Goal: Task Accomplishment & Management: Use online tool/utility

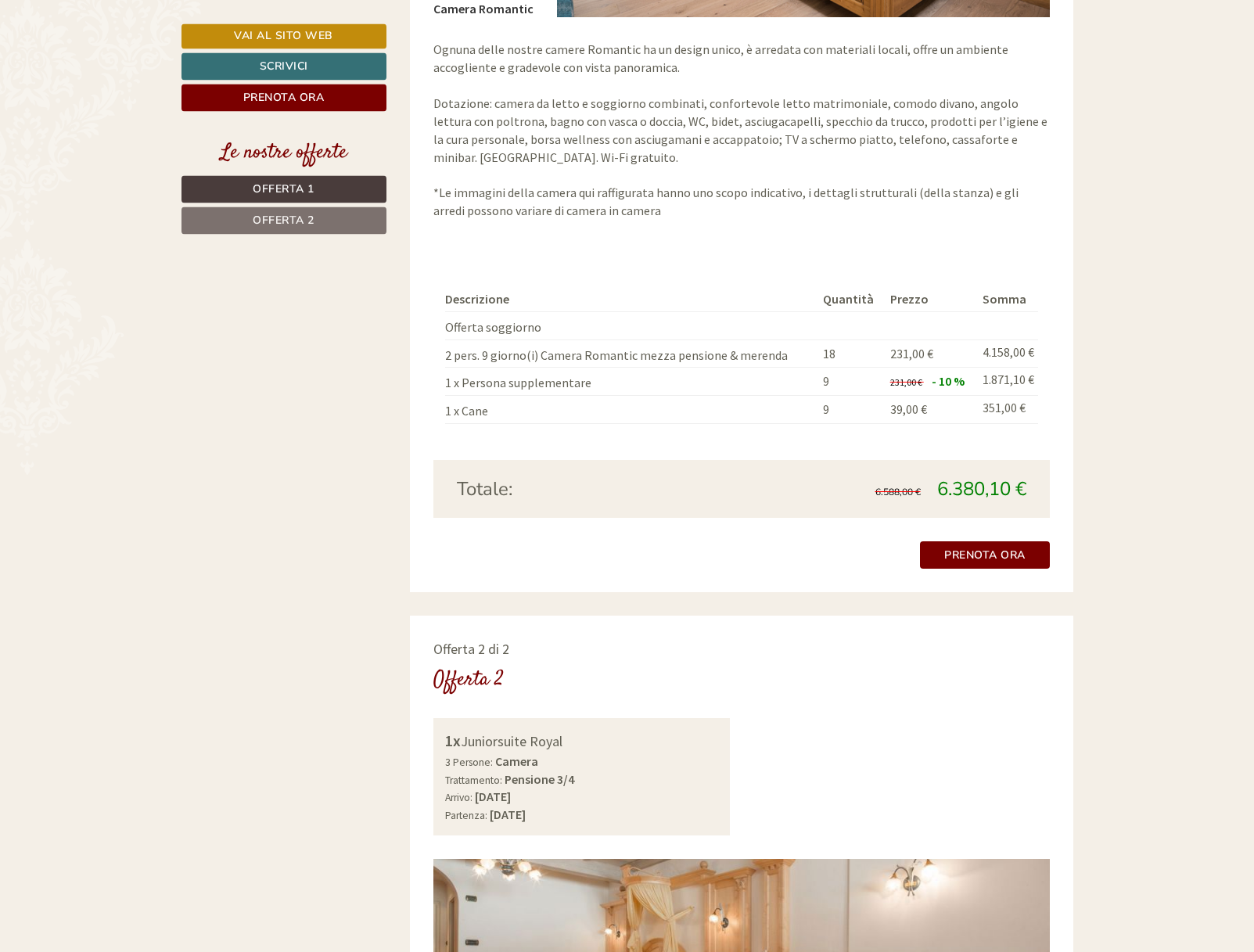
scroll to position [1597, 0]
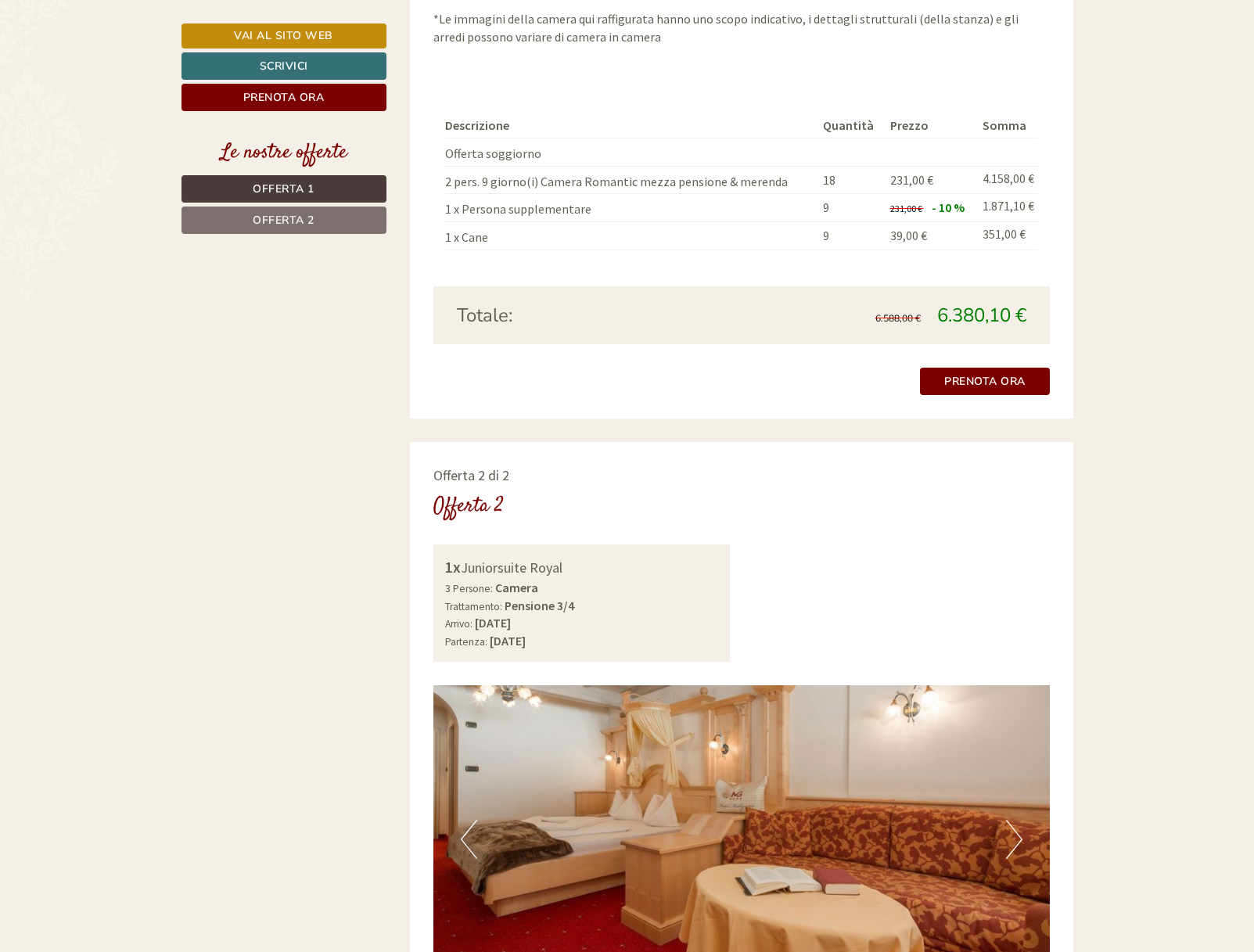
scroll to position [2107, 0]
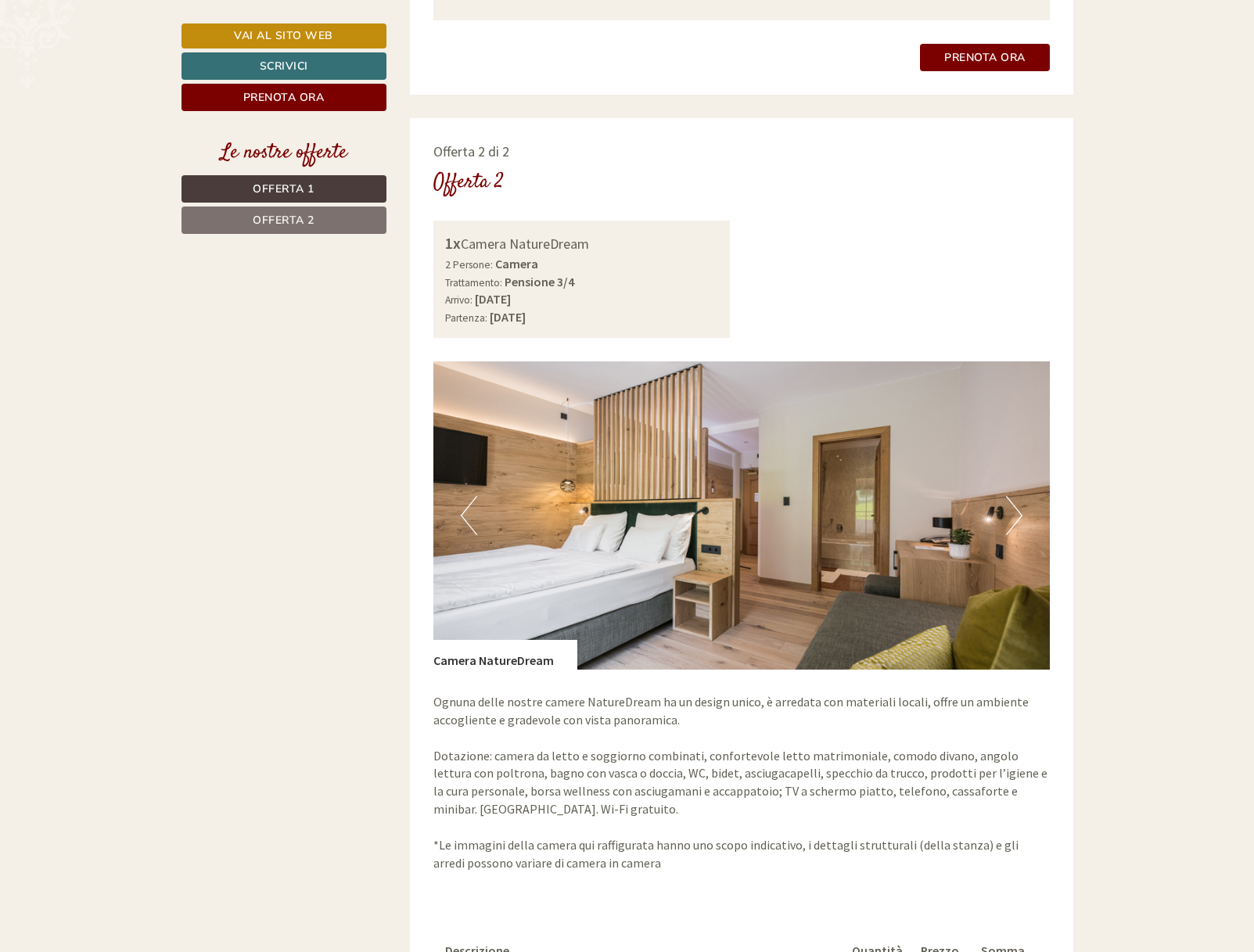
scroll to position [1916, 0]
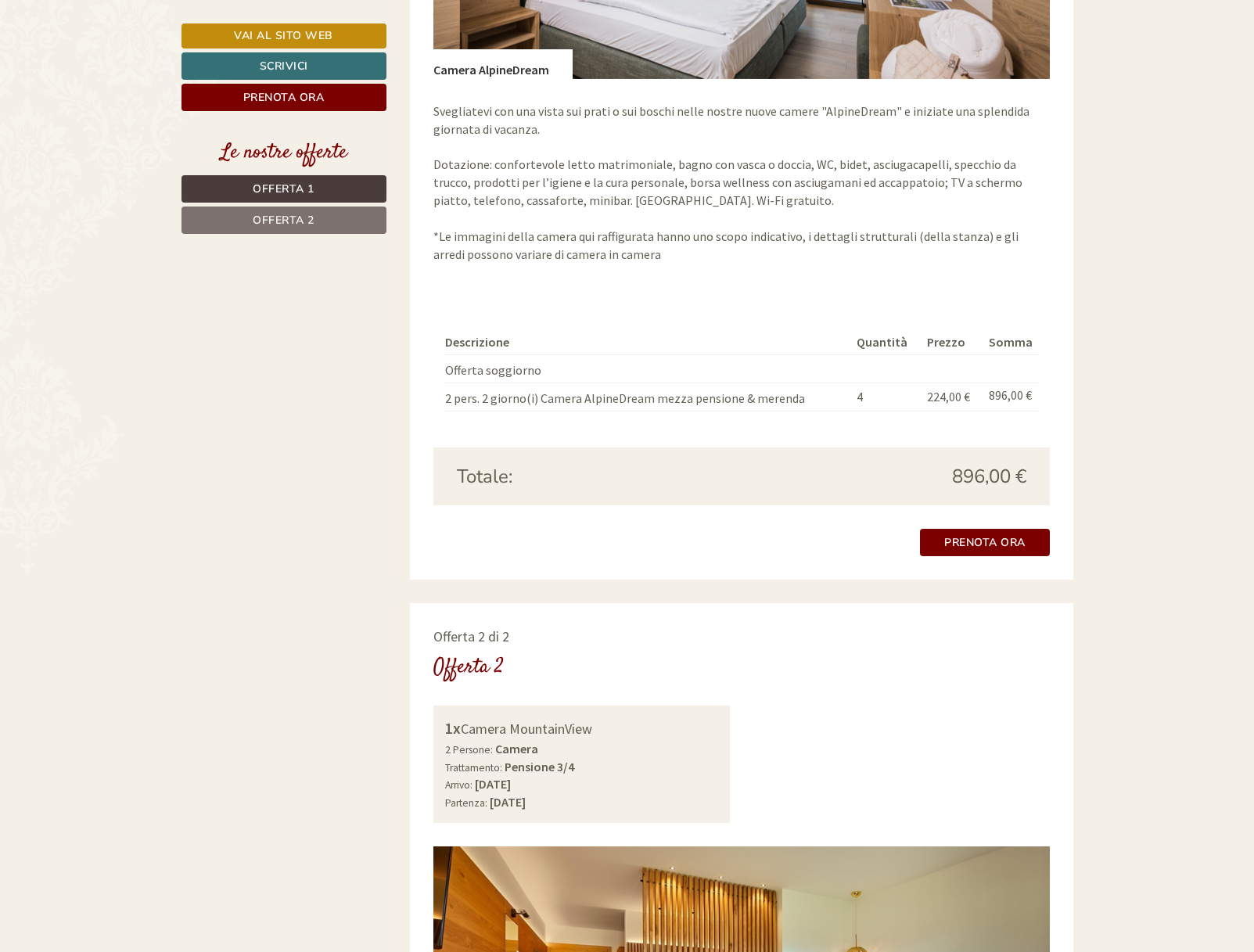
scroll to position [1996, 0]
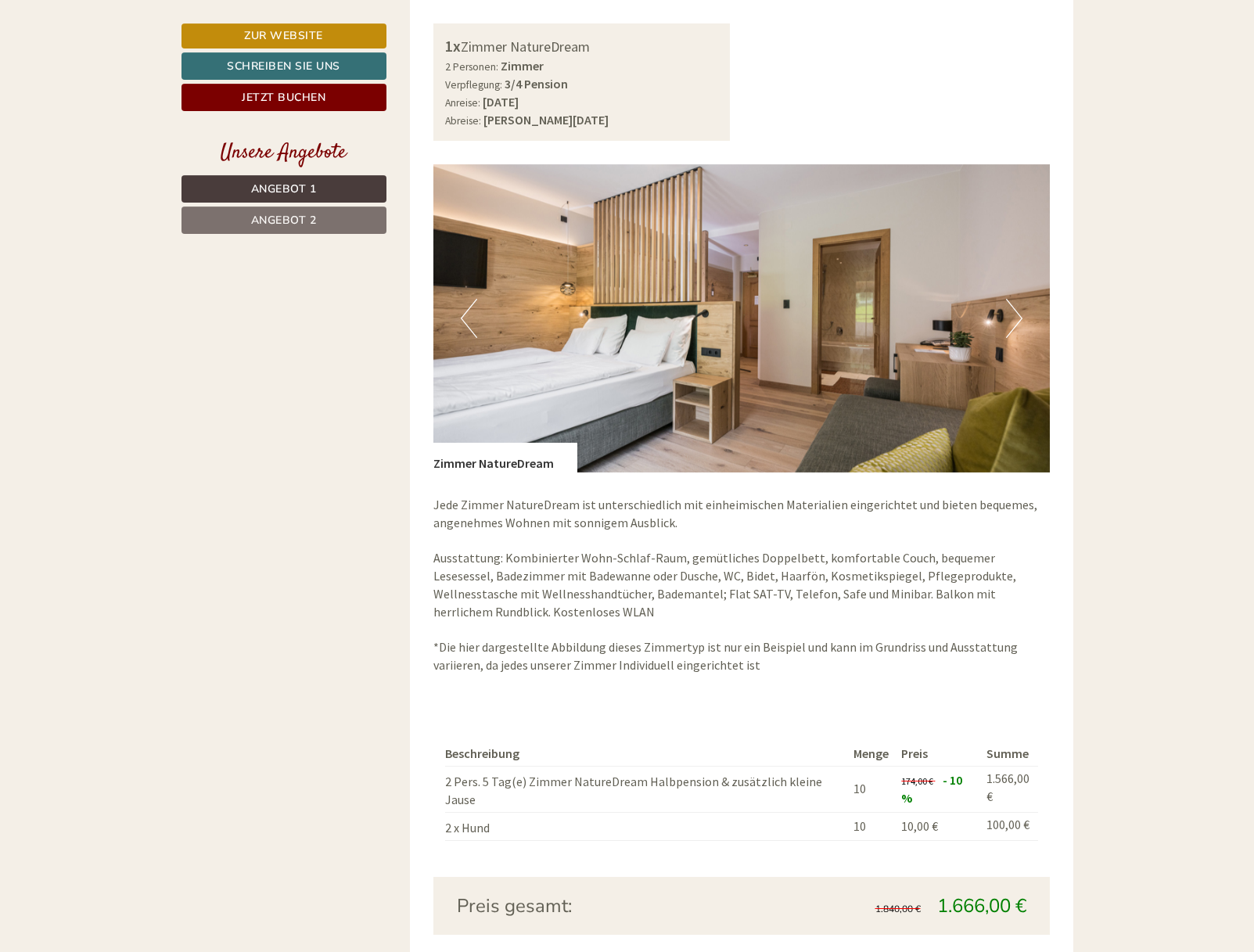
scroll to position [2155, 0]
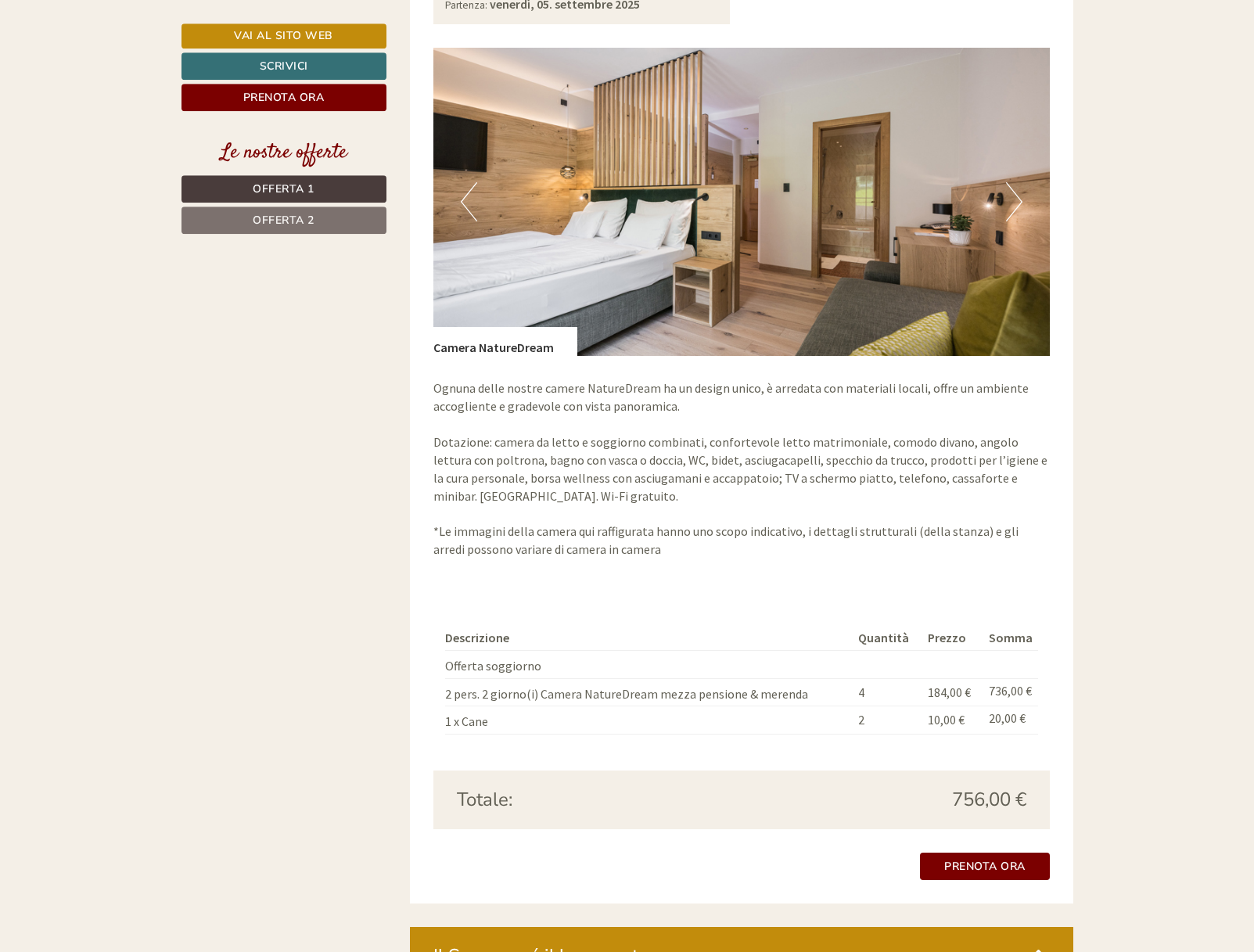
scroll to position [2394, 0]
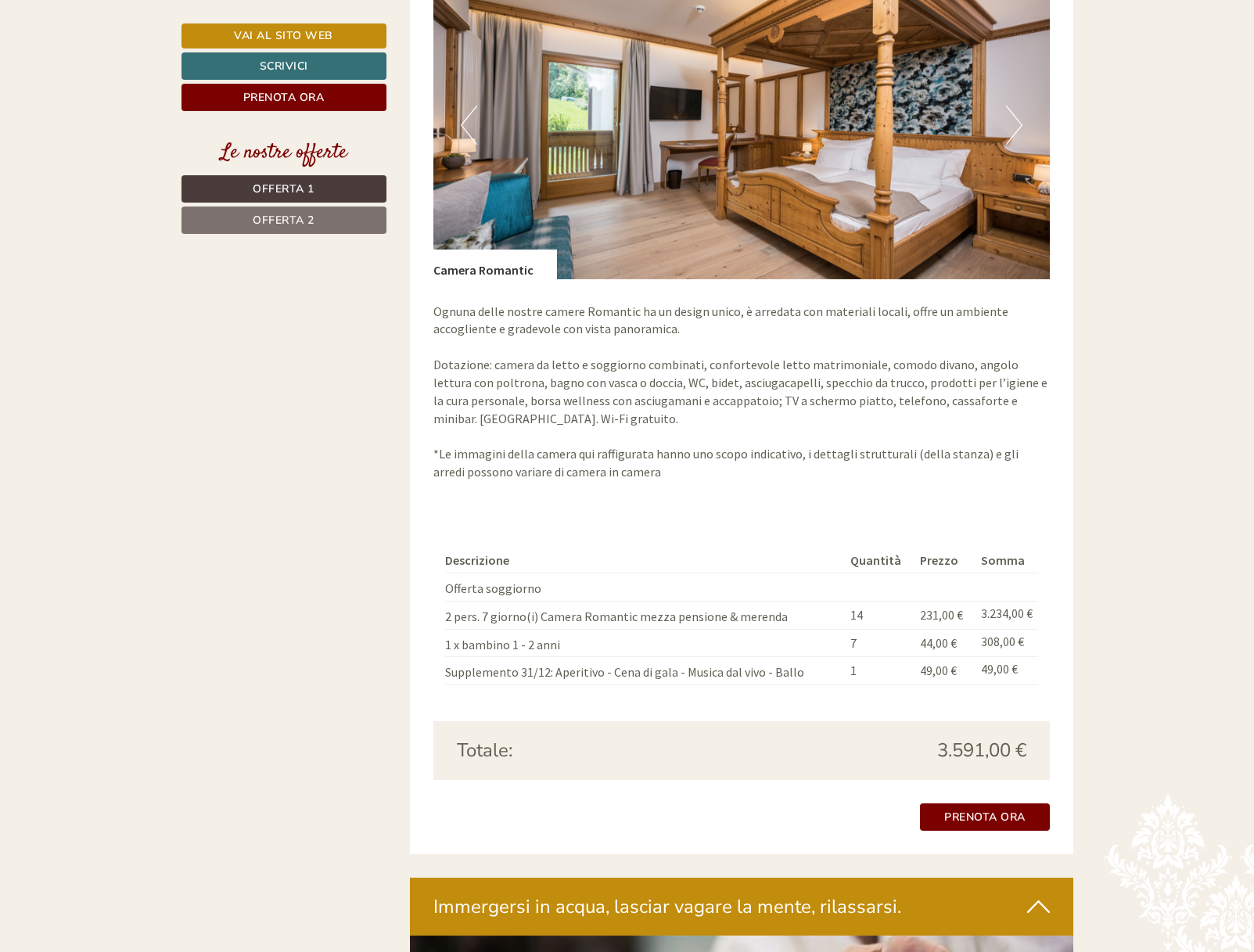
scroll to position [2475, 0]
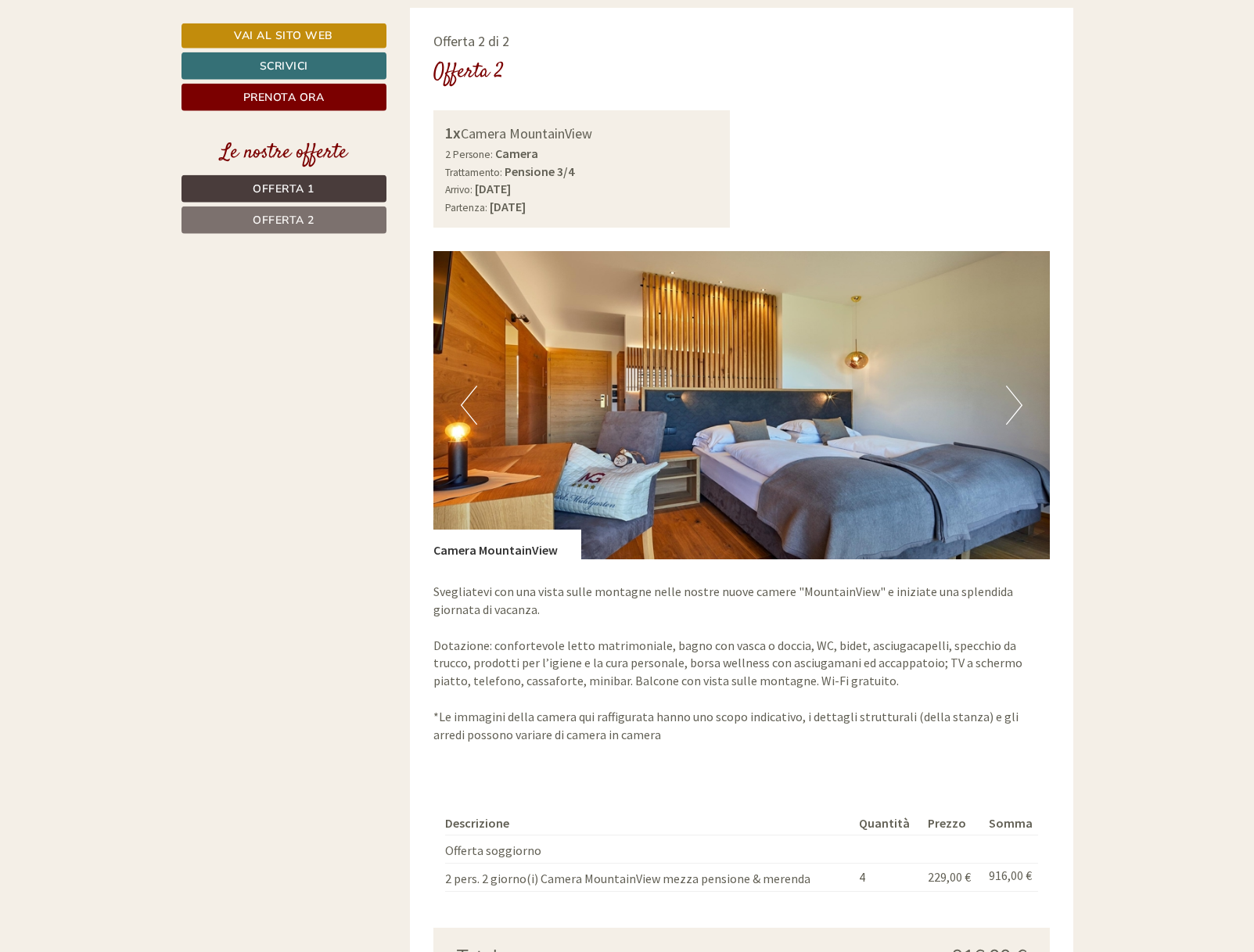
scroll to position [2155, 0]
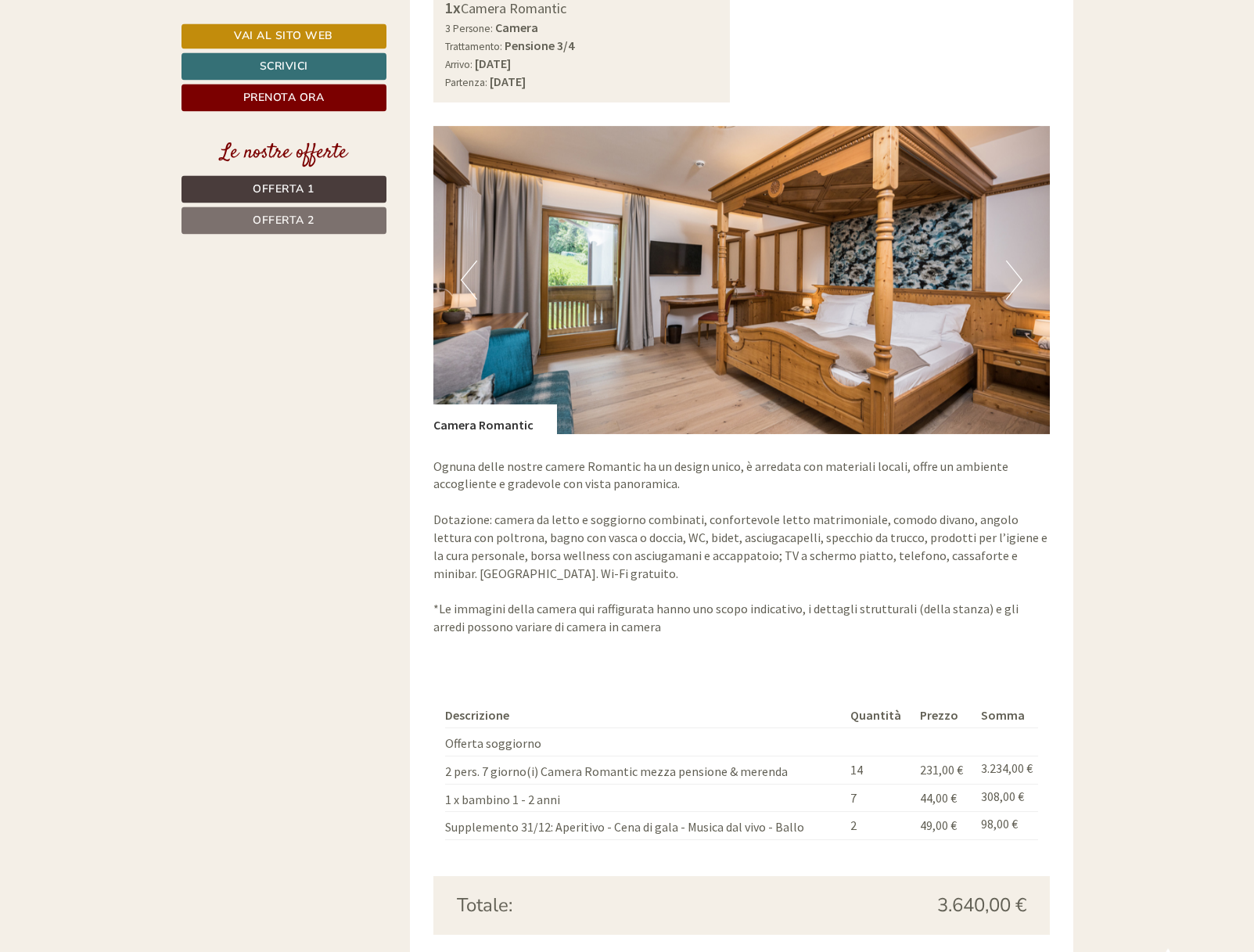
scroll to position [2394, 0]
